Goal: Book appointment/travel/reservation

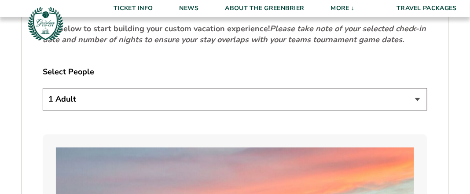
scroll to position [485, 0]
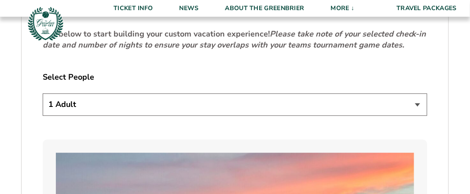
click at [419, 93] on select "1 Adult 2 Adults 3 Adults 4 Adults 2 Adults + 1 Child 2 Adults + 2 Children 2 A…" at bounding box center [235, 104] width 385 height 22
select select "2 Adults"
click at [43, 93] on select "1 Adult 2 Adults 3 Adults 4 Adults 2 Adults + 1 Child 2 Adults + 2 Children 2 A…" at bounding box center [235, 104] width 385 height 22
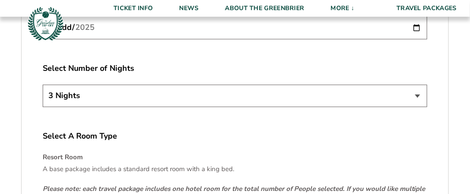
scroll to position [1233, 0]
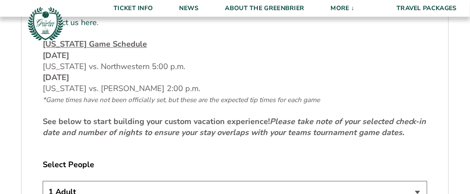
scroll to position [440, 0]
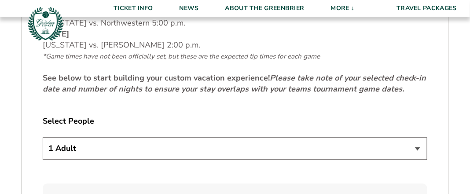
click at [418, 137] on select "1 Adult 2 Adults 3 Adults 4 Adults 2 Adults + 1 Child 2 Adults + 2 Children 2 A…" at bounding box center [235, 148] width 385 height 22
select select "2 Adults"
click at [43, 137] on select "1 Adult 2 Adults 3 Adults 4 Adults 2 Adults + 1 Child 2 Adults + 2 Children 2 A…" at bounding box center [235, 148] width 385 height 22
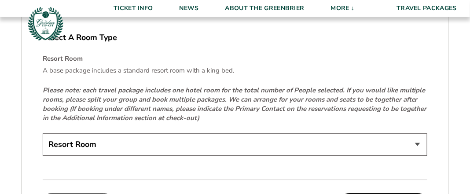
scroll to position [1366, 0]
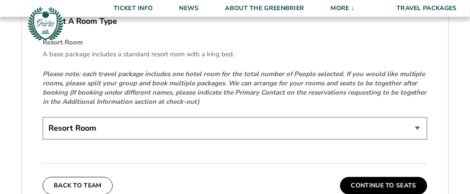
click at [419, 117] on select "Resort Room" at bounding box center [235, 128] width 385 height 22
click at [400, 118] on select "Resort Room" at bounding box center [235, 128] width 385 height 22
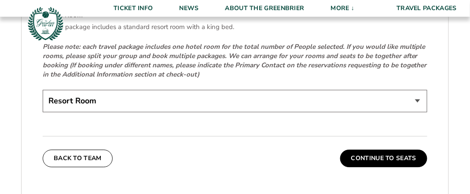
scroll to position [1410, 0]
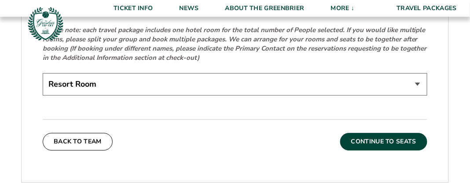
click at [399, 133] on button "Continue To Seats" at bounding box center [384, 142] width 87 height 18
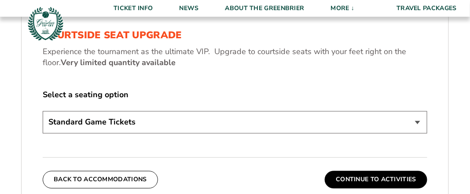
scroll to position [418, 0]
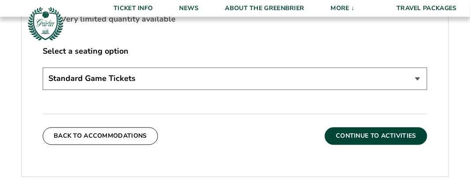
click at [378, 130] on button "Continue To Activities" at bounding box center [376, 136] width 103 height 18
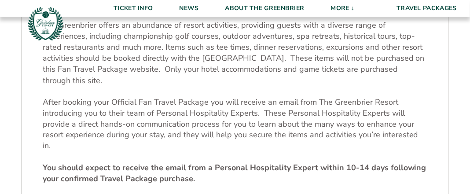
scroll to position [285, 0]
